Goal: Register for event/course

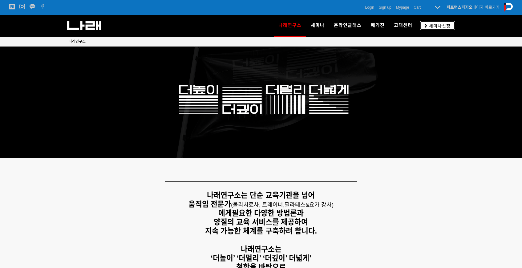
click at [426, 28] on link "세미나신청" at bounding box center [437, 25] width 35 height 9
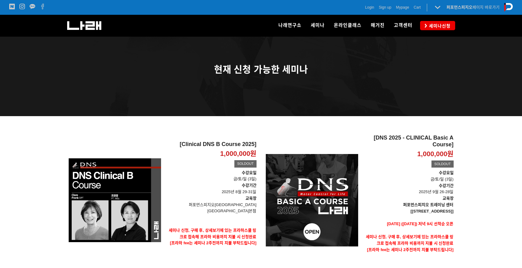
scroll to position [62, 0]
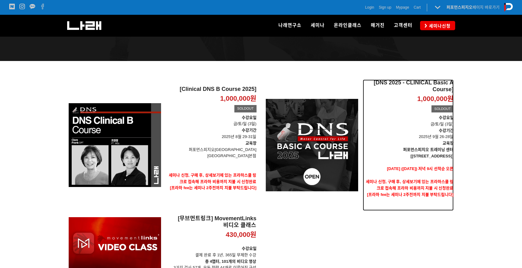
click at [439, 132] on strong "수강기간" at bounding box center [445, 130] width 15 height 5
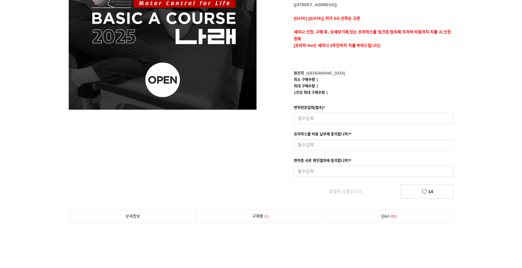
scroll to position [80, 0]
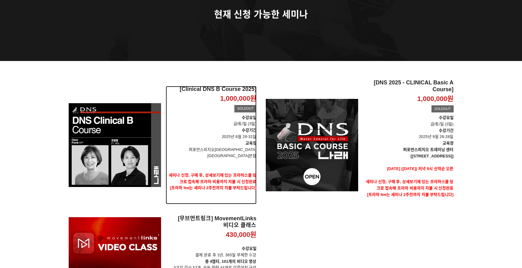
click at [204, 114] on div "[Clinical DNS B Course 2025] 1,000,000원 TIME SALE SOLDOUT" at bounding box center [211, 100] width 91 height 28
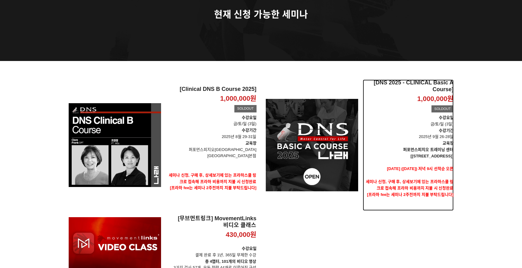
click at [415, 88] on h2 "[DNS 2025 - CLINICAL Basic A Course]" at bounding box center [407, 85] width 91 height 13
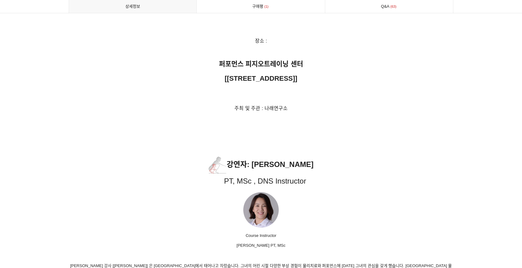
scroll to position [2830, 0]
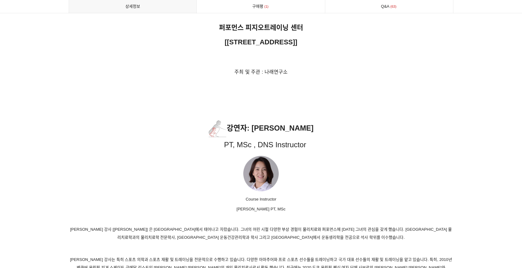
drag, startPoint x: 253, startPoint y: 118, endPoint x: 323, endPoint y: 118, distance: 69.5
click at [322, 118] on p "강연자 : Hyun-Jeong Cho PT, MSc , DNS Instructor" at bounding box center [261, 134] width 385 height 33
click at [345, 119] on p "강연자 : Hyun-Jeong Cho PT, MSc , DNS Instructor" at bounding box center [261, 134] width 385 height 33
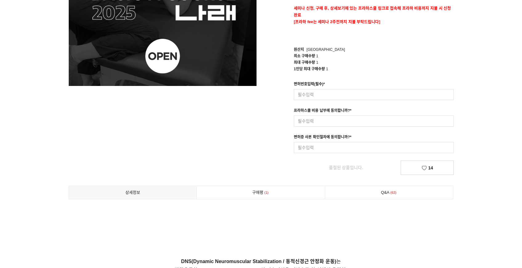
scroll to position [70, 0]
